Goal: Information Seeking & Learning: Learn about a topic

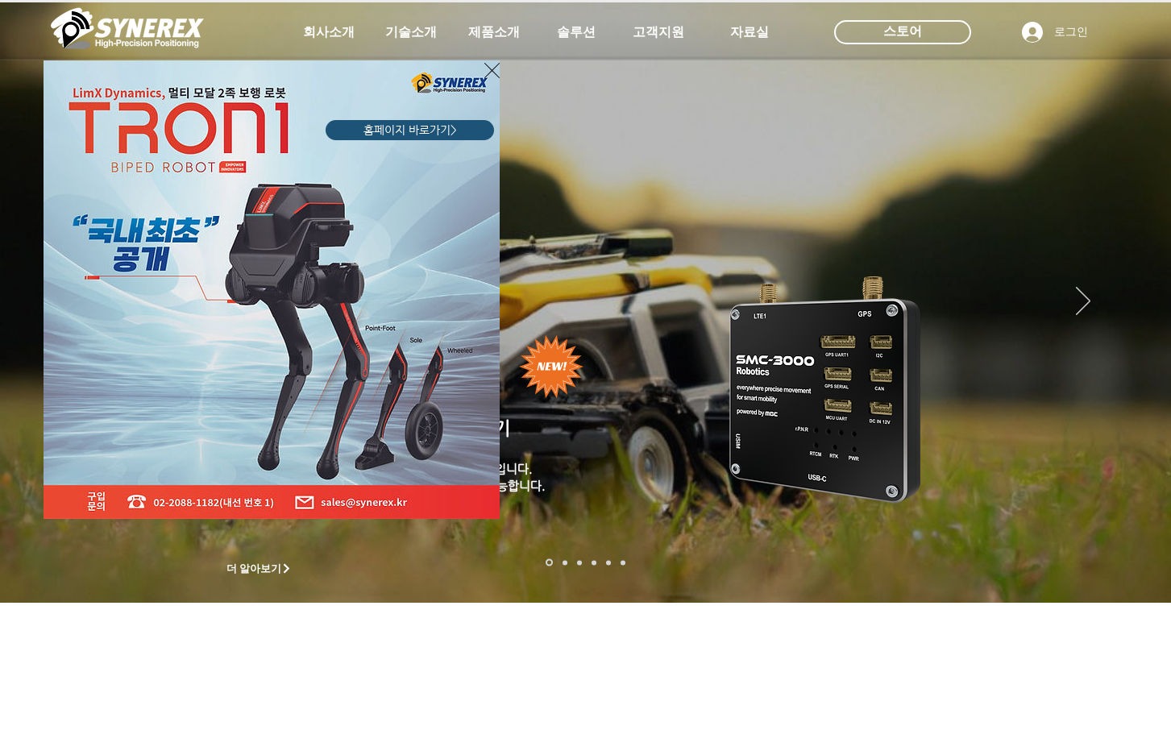
click at [493, 70] on icon "사이트로 돌아가기" at bounding box center [492, 70] width 15 height 15
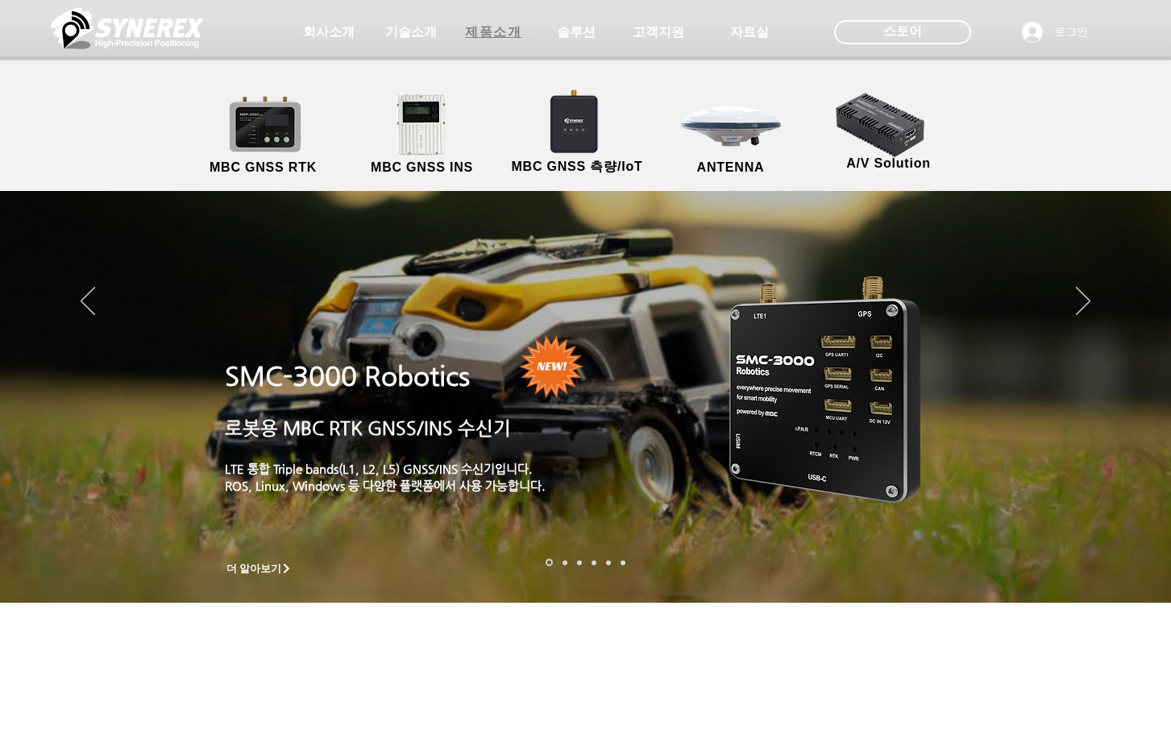
click at [485, 36] on span "제품소개" at bounding box center [493, 32] width 56 height 17
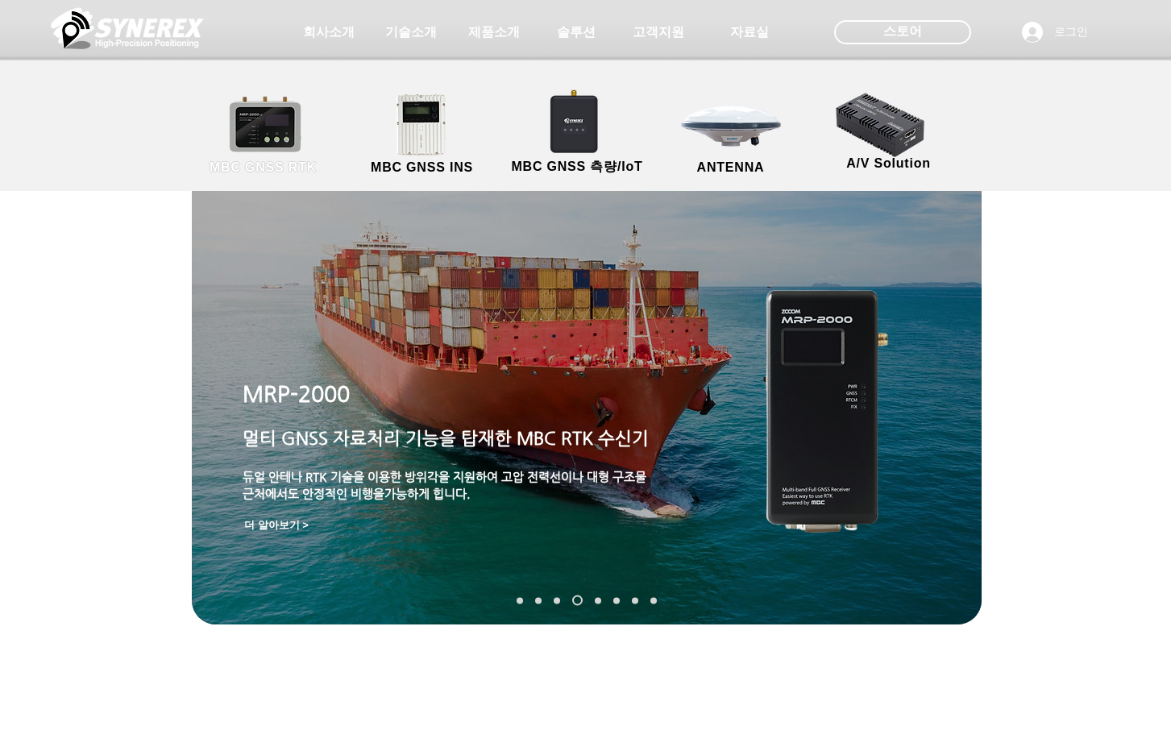
click at [249, 131] on link "MBC GNSS RTK" at bounding box center [263, 135] width 145 height 85
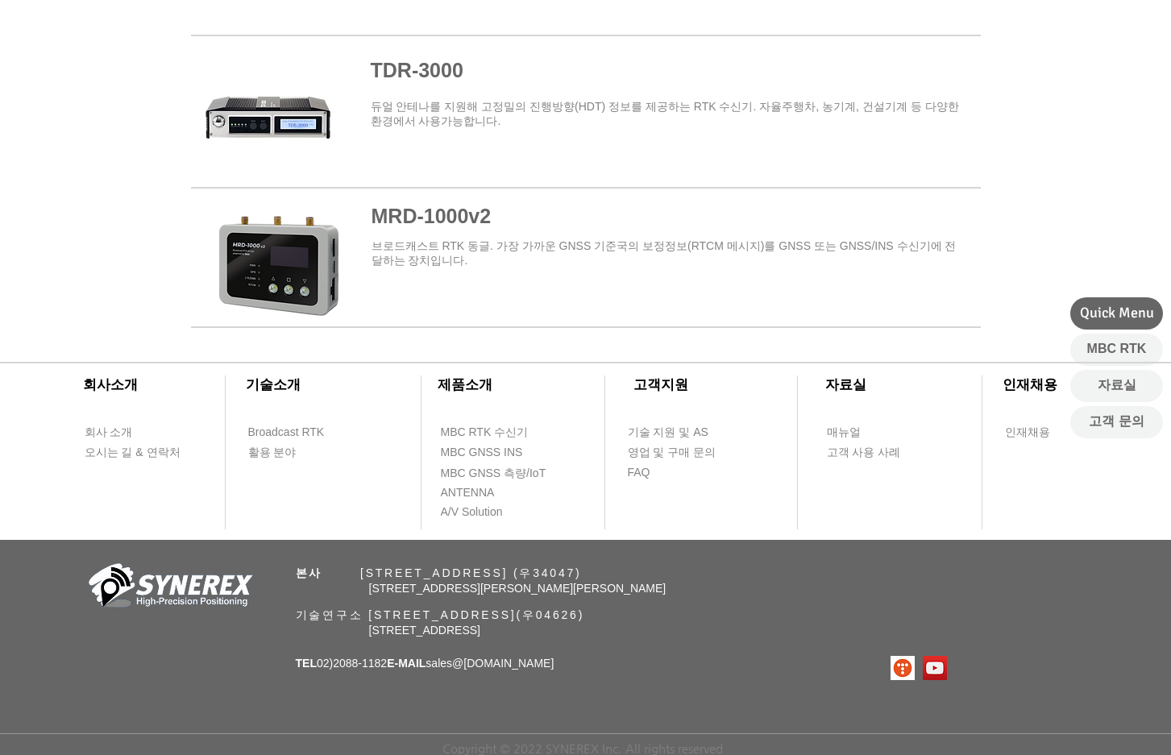
scroll to position [1990, 0]
